Goal: Transaction & Acquisition: Purchase product/service

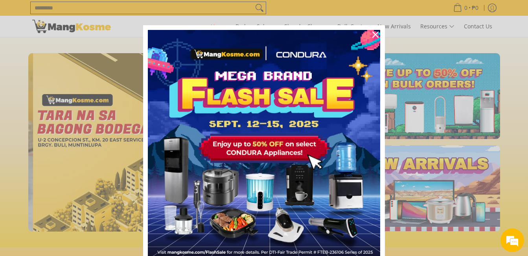
scroll to position [0, 1251]
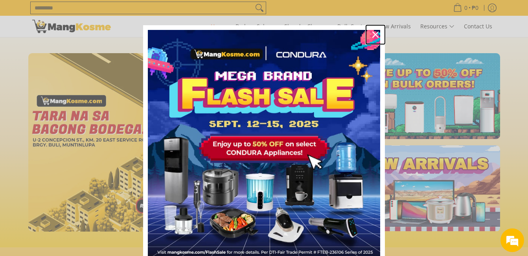
click at [374, 37] on icon "close icon" at bounding box center [375, 34] width 6 height 6
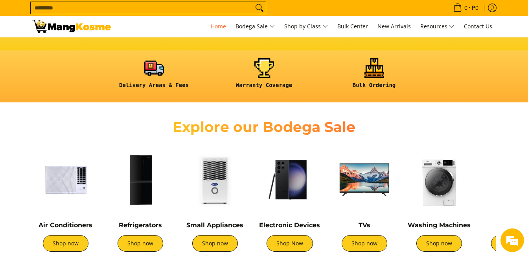
scroll to position [315, 0]
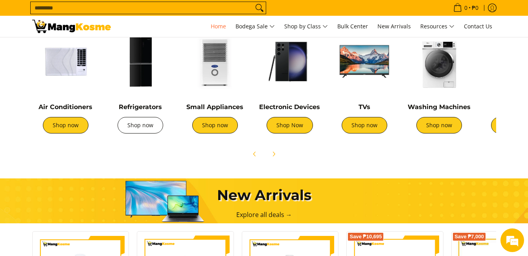
click at [140, 126] on link "Shop now" at bounding box center [141, 125] width 46 height 17
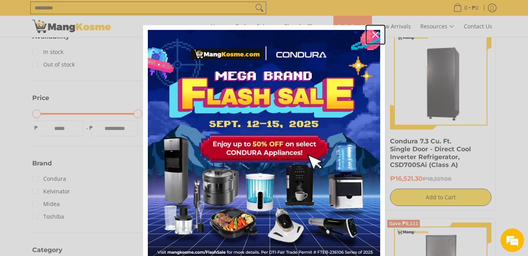
click at [373, 37] on icon "close icon" at bounding box center [375, 34] width 6 height 6
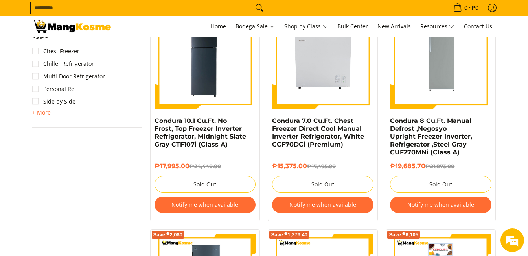
scroll to position [629, 0]
